Goal: Task Accomplishment & Management: Use online tool/utility

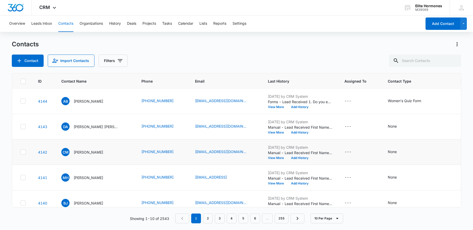
scroll to position [1, 0]
click at [288, 157] on button "Add History" at bounding box center [300, 157] width 25 height 3
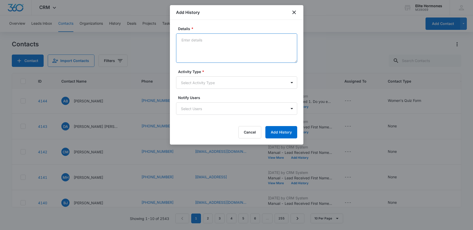
click at [226, 42] on textarea "Details *" at bounding box center [236, 47] width 121 height 29
type textarea "[DATE] email sent/SD"
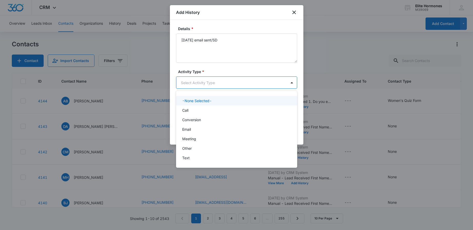
click at [256, 82] on body "CRM Apps Reputation Websites Forms CRM Email Social Content Ads Intelligence Fi…" at bounding box center [236, 115] width 473 height 230
click at [243, 131] on div "Email" at bounding box center [236, 128] width 108 height 5
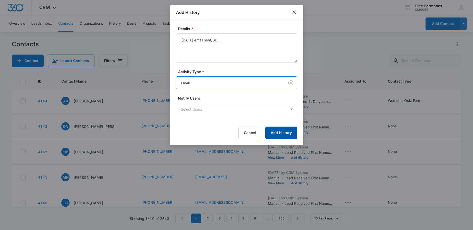
click at [279, 131] on button "Add History" at bounding box center [281, 132] width 32 height 12
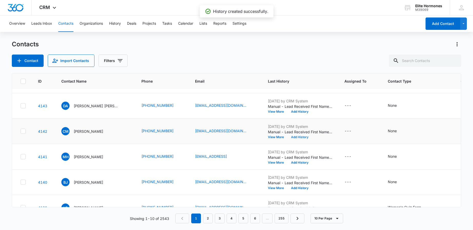
scroll to position [22, 0]
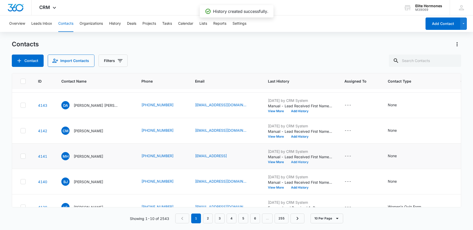
click at [288, 161] on button "Add History" at bounding box center [300, 161] width 25 height 3
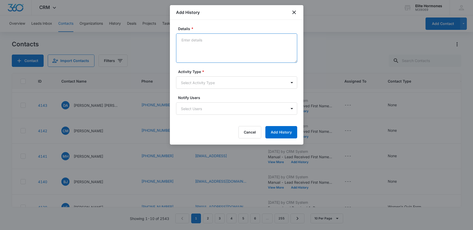
click at [220, 46] on textarea "Details *" at bounding box center [236, 47] width 121 height 29
type textarea "[DATE] email sent/SD"
click at [247, 83] on body "CRM Apps Reputation Websites Forms CRM Email Social Content Ads Intelligence Fi…" at bounding box center [236, 115] width 473 height 230
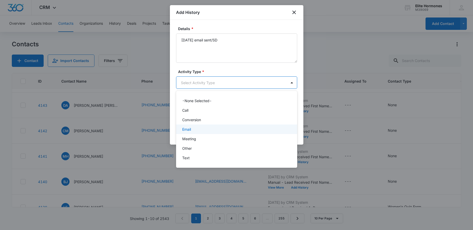
click at [242, 124] on div "Email" at bounding box center [236, 128] width 121 height 9
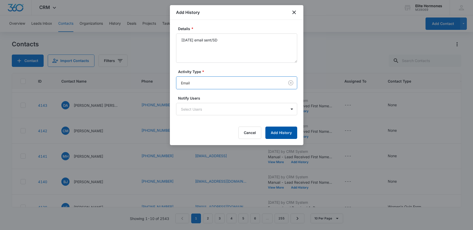
click at [281, 138] on button "Add History" at bounding box center [281, 132] width 32 height 12
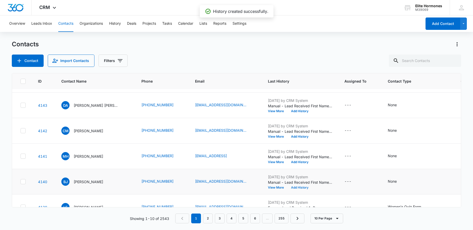
click at [288, 186] on button "Add History" at bounding box center [300, 187] width 25 height 3
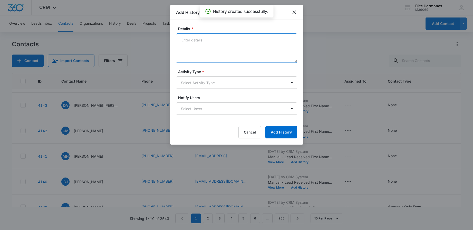
click at [242, 50] on textarea "Details *" at bounding box center [236, 47] width 121 height 29
type textarea "[DATE] email sent/SD"
click at [274, 80] on body "CRM Apps Reputation Websites Forms CRM Email Social Content Ads Intelligence Fi…" at bounding box center [236, 115] width 473 height 230
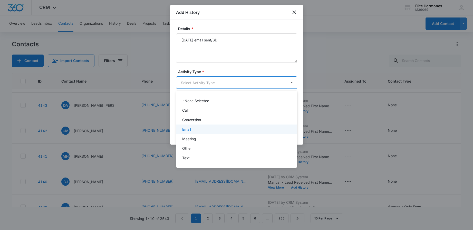
click at [266, 128] on div "Email" at bounding box center [236, 128] width 108 height 5
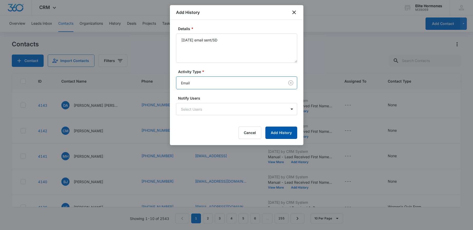
click at [280, 131] on button "Add History" at bounding box center [281, 132] width 32 height 12
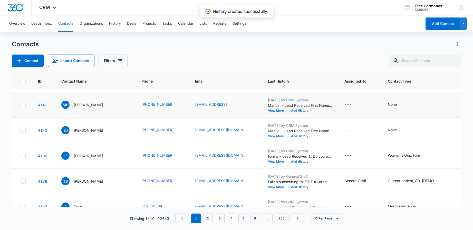
scroll to position [79, 0]
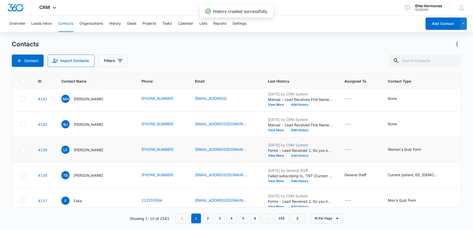
click at [288, 155] on button "Add History" at bounding box center [300, 155] width 25 height 3
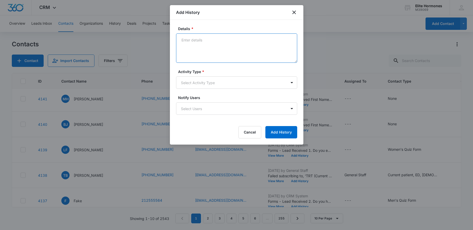
click at [236, 51] on textarea "Details *" at bounding box center [236, 47] width 121 height 29
type textarea "[DATE] email sent/req no call/SD"
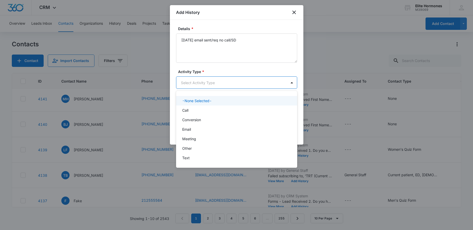
click at [268, 82] on body "CRM Apps Reputation Websites Forms CRM Email Social Content Ads Intelligence Fi…" at bounding box center [236, 115] width 473 height 230
click at [266, 131] on div "Email" at bounding box center [236, 128] width 108 height 5
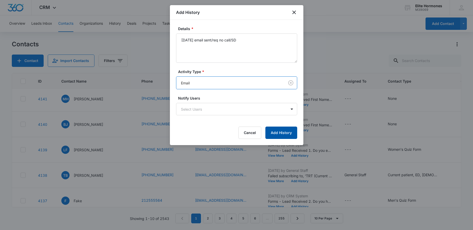
click at [286, 133] on button "Add History" at bounding box center [281, 132] width 32 height 12
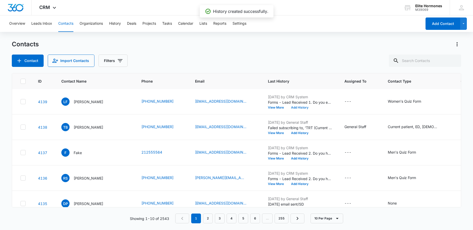
scroll to position [140, 0]
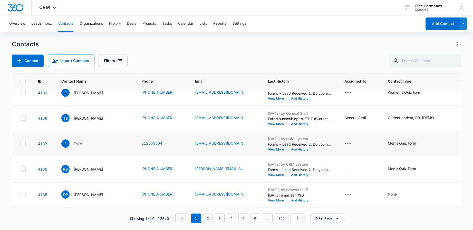
click at [288, 148] on button "Add History" at bounding box center [300, 149] width 25 height 3
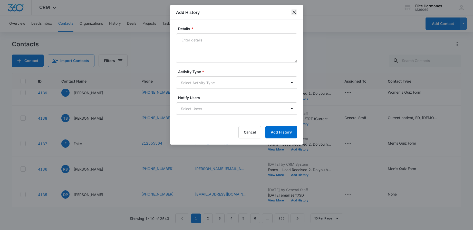
drag, startPoint x: 293, startPoint y: 8, endPoint x: 293, endPoint y: 12, distance: 4.4
click at [293, 8] on div "Add History" at bounding box center [236, 12] width 133 height 15
click at [293, 12] on icon "close" at bounding box center [294, 13] width 4 height 4
